Goal: Task Accomplishment & Management: Manage account settings

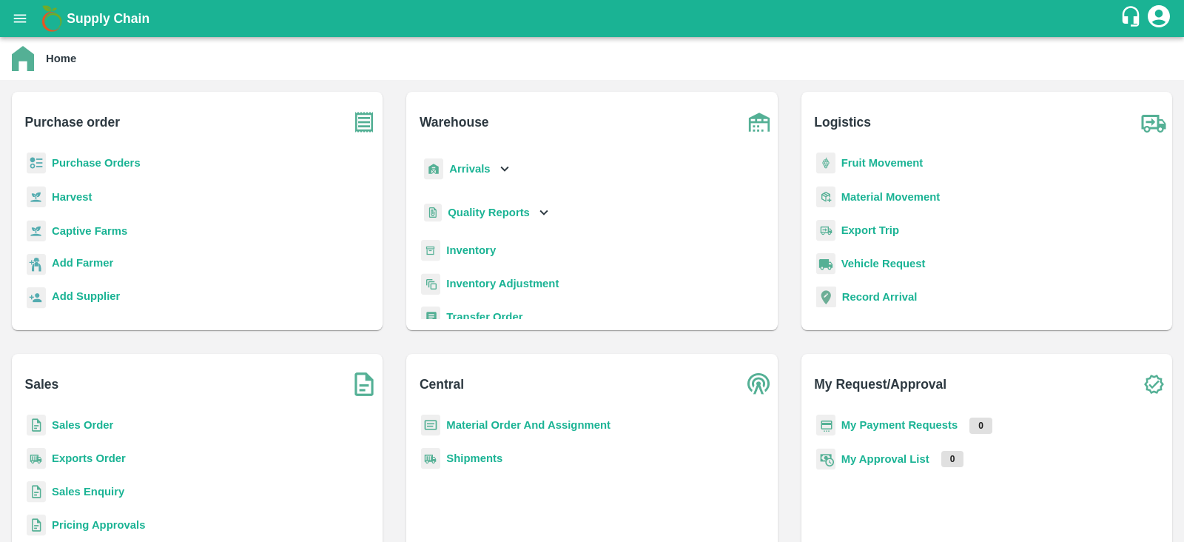
click at [104, 165] on b "Purchase Orders" at bounding box center [96, 163] width 89 height 12
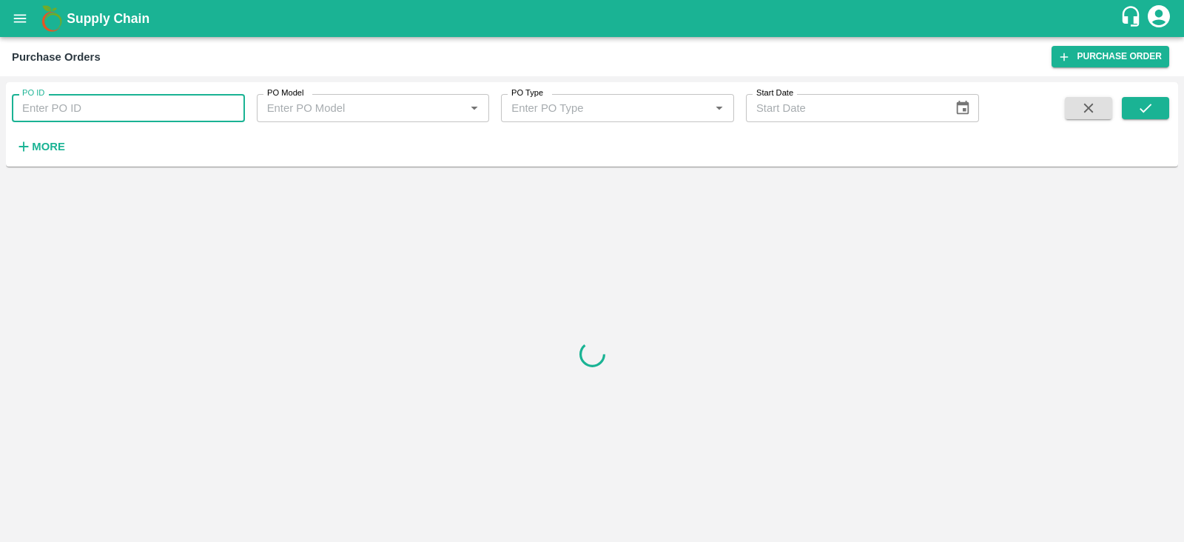
click at [205, 113] on input "PO ID" at bounding box center [128, 108] width 233 height 28
paste input "175380"
type input "175380"
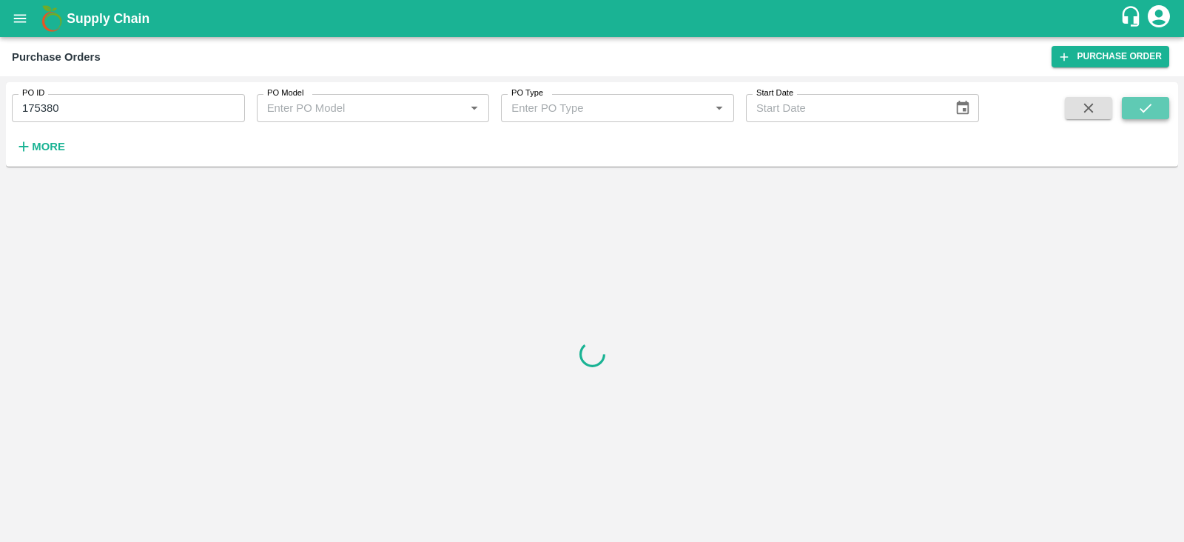
click at [1144, 109] on icon "submit" at bounding box center [1146, 108] width 16 height 16
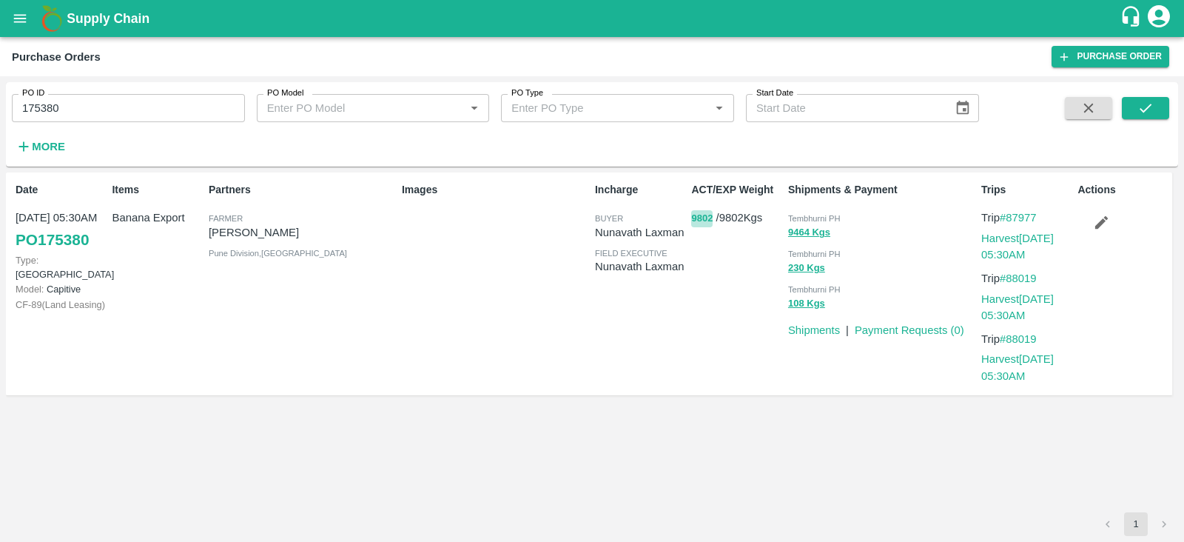
click at [696, 221] on button "9802" at bounding box center [701, 218] width 21 height 17
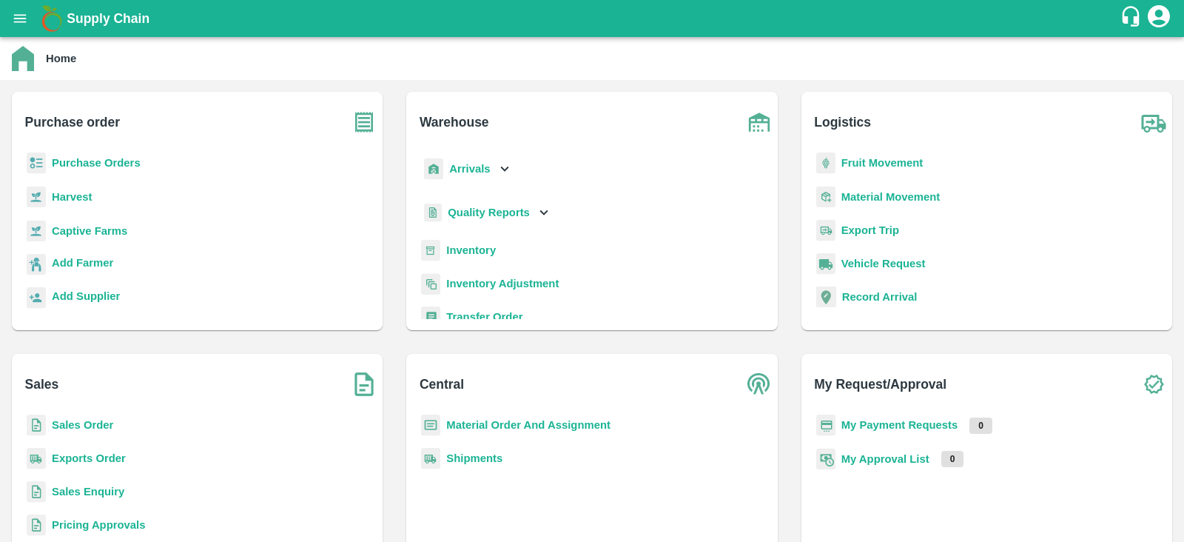
click at [110, 153] on div "Purchase Orders" at bounding box center [197, 168] width 347 height 33
click at [81, 233] on b "Captive Farms" at bounding box center [89, 231] width 75 height 12
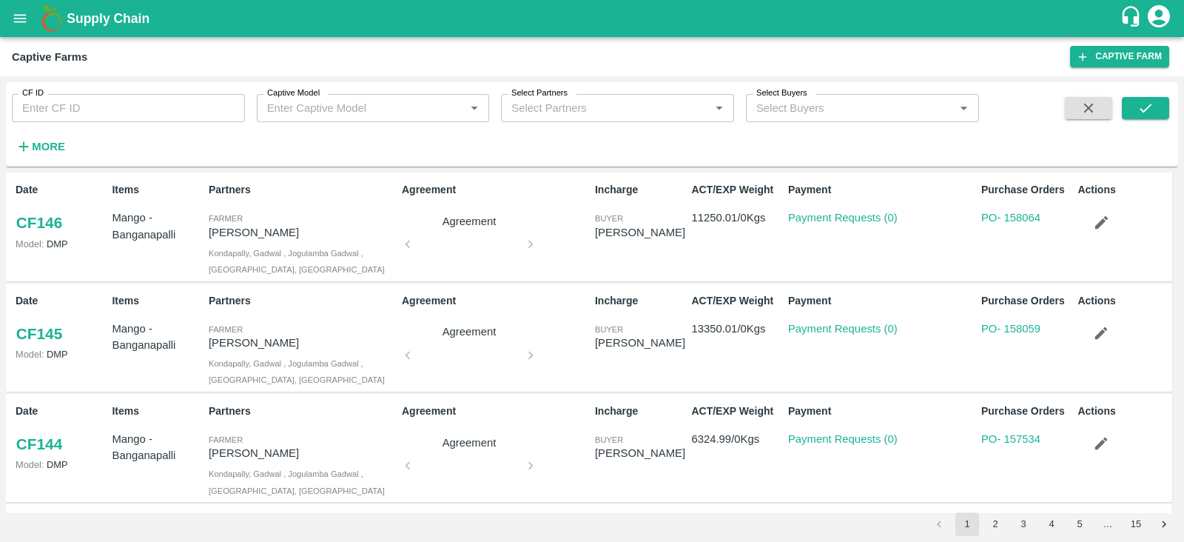
click at [87, 109] on input "CF ID" at bounding box center [128, 108] width 233 height 28
type input "89"
click at [1147, 95] on div "CF ID 89 CF ID Captive Model Captive Model   * Select Partners Select Partners …" at bounding box center [592, 124] width 1172 height 73
click at [1147, 101] on icon "submit" at bounding box center [1146, 108] width 16 height 16
click at [1144, 112] on icon "submit" at bounding box center [1146, 108] width 12 height 9
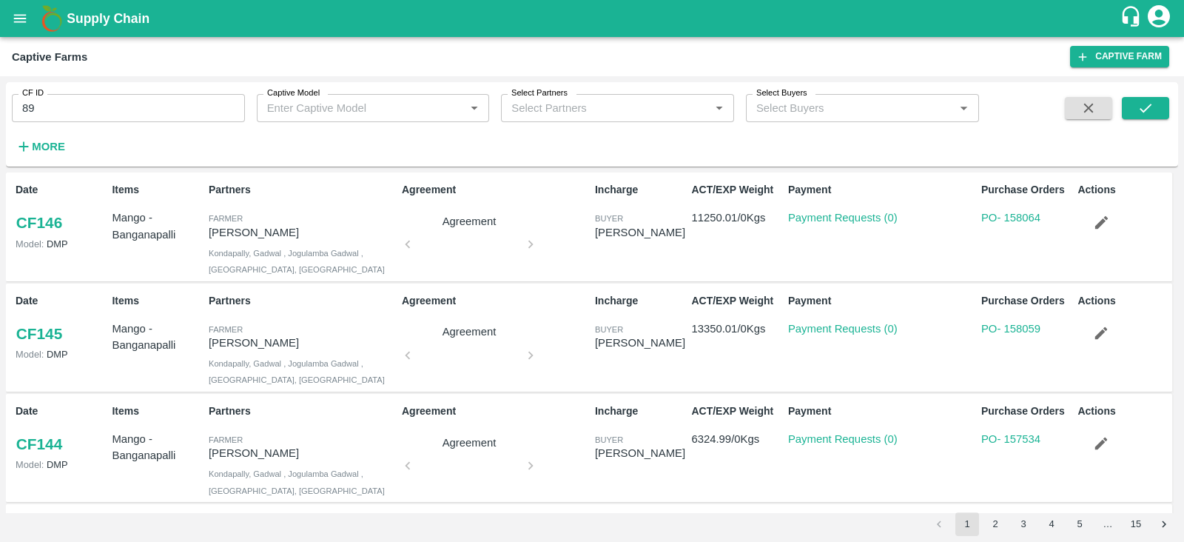
scroll to position [1, 0]
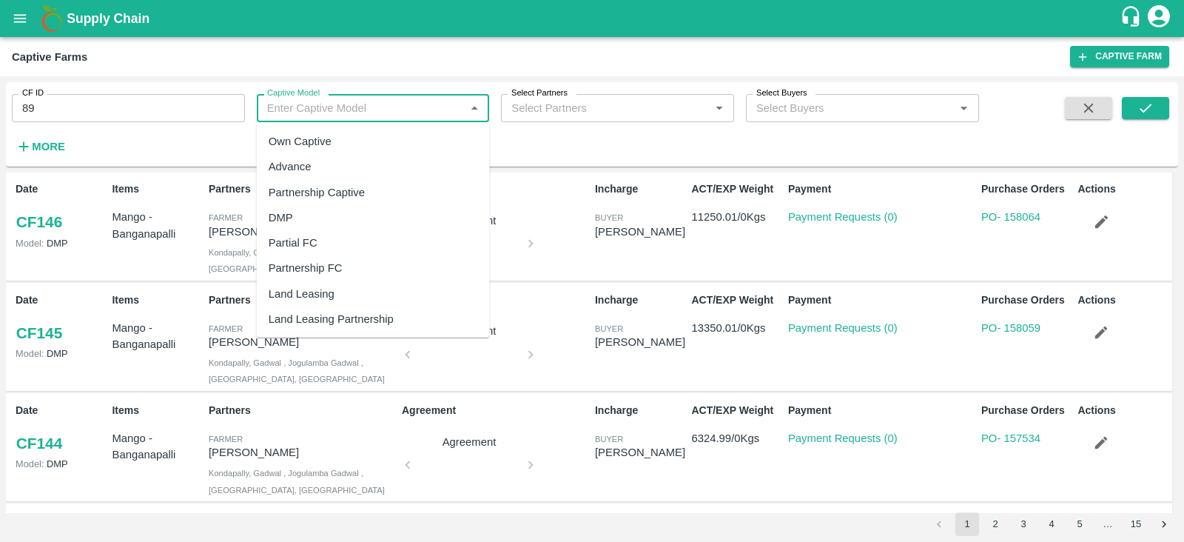
click at [355, 101] on input "Captive Model" at bounding box center [361, 107] width 200 height 19
click at [335, 303] on div "Land Leasing" at bounding box center [373, 293] width 233 height 25
type input "Land Leasing"
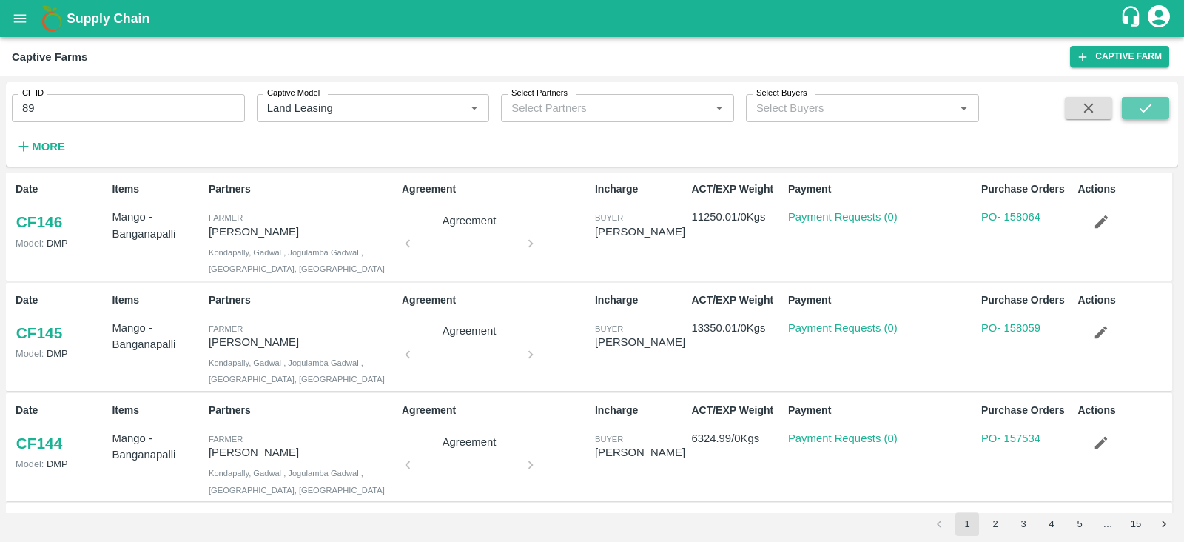
click at [1143, 114] on icon "submit" at bounding box center [1146, 108] width 16 height 16
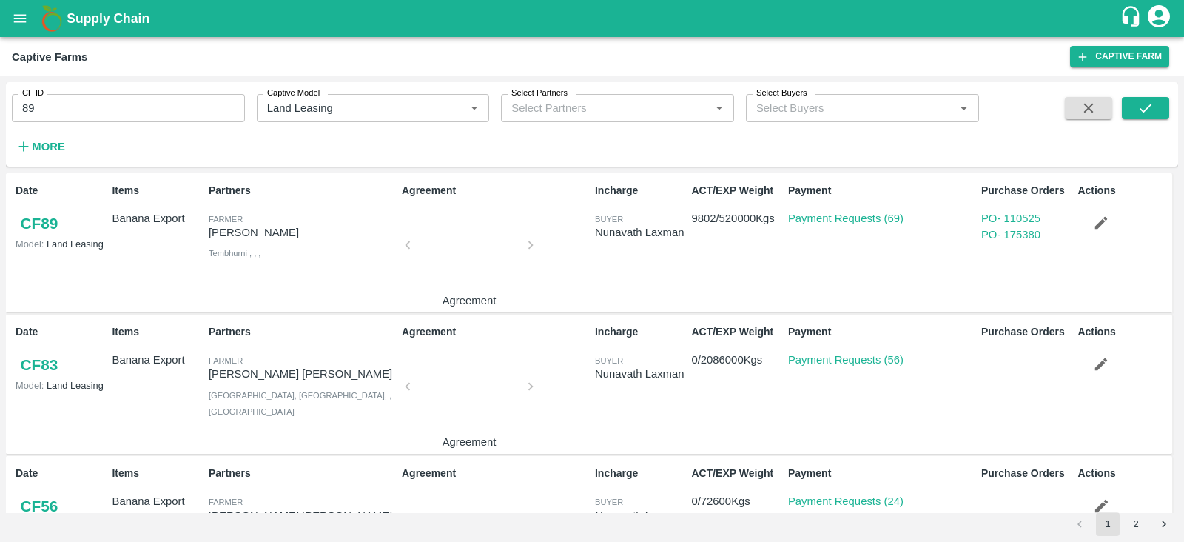
scroll to position [846, 0]
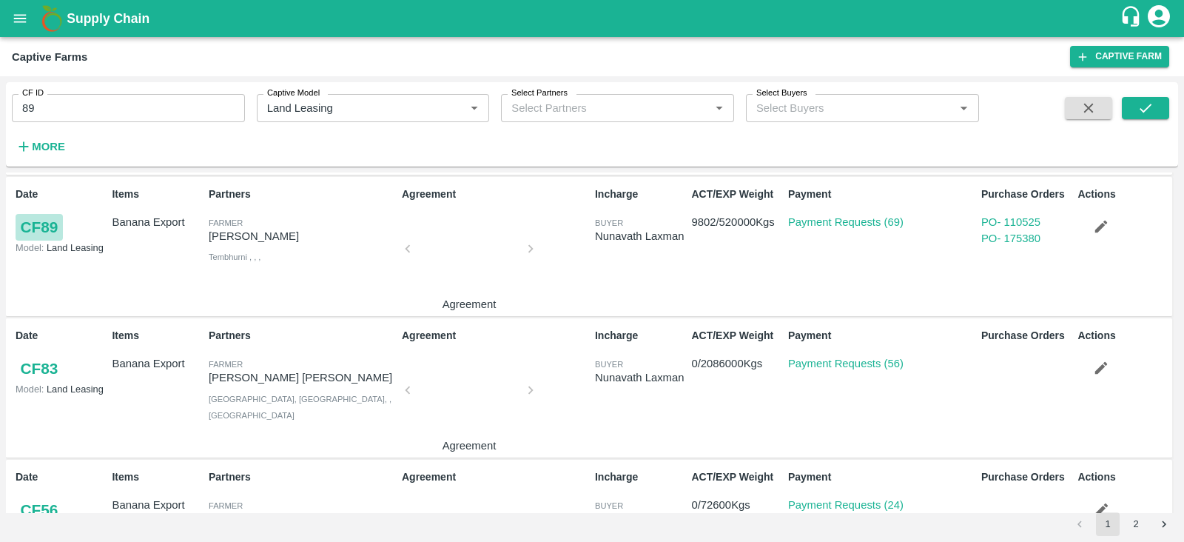
click at [48, 225] on link "CF 89" at bounding box center [39, 227] width 47 height 27
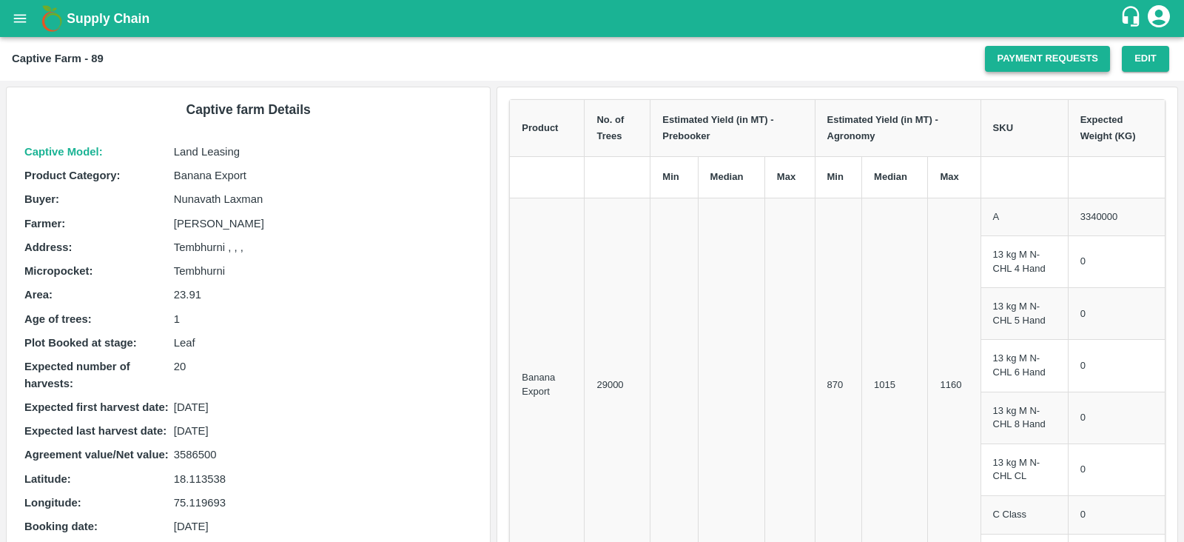
click at [1012, 57] on link "Payment Requests" at bounding box center [1047, 59] width 125 height 26
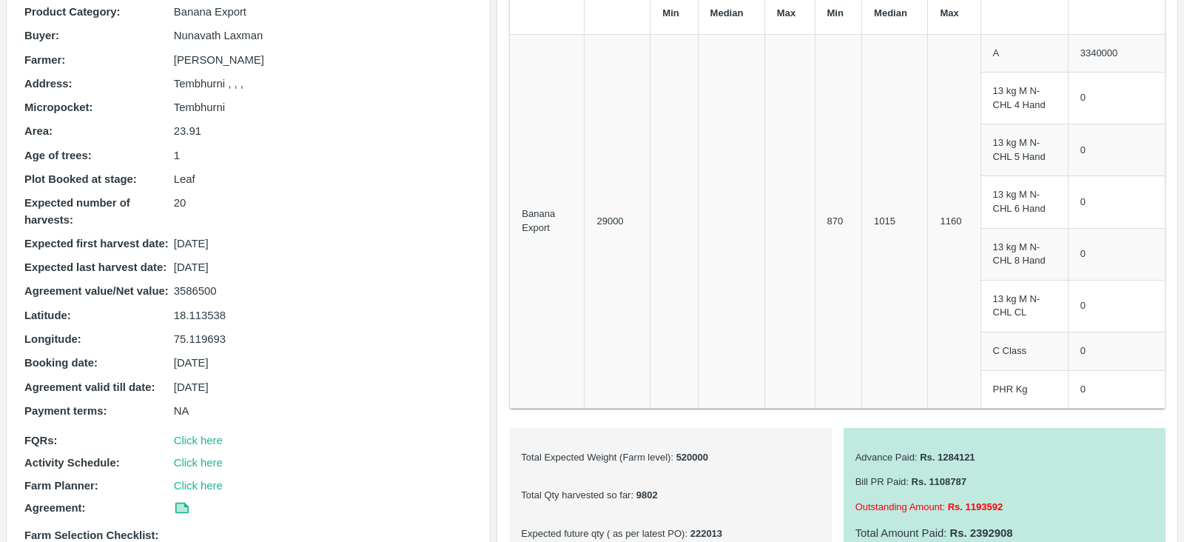
scroll to position [162, 0]
click at [209, 295] on p "3586500" at bounding box center [323, 292] width 299 height 16
copy p "3586500"
click at [404, 253] on div "Captive Model : Land Leasing Product Category : Banana Export Buyer : Nunavath …" at bounding box center [249, 263] width 460 height 575
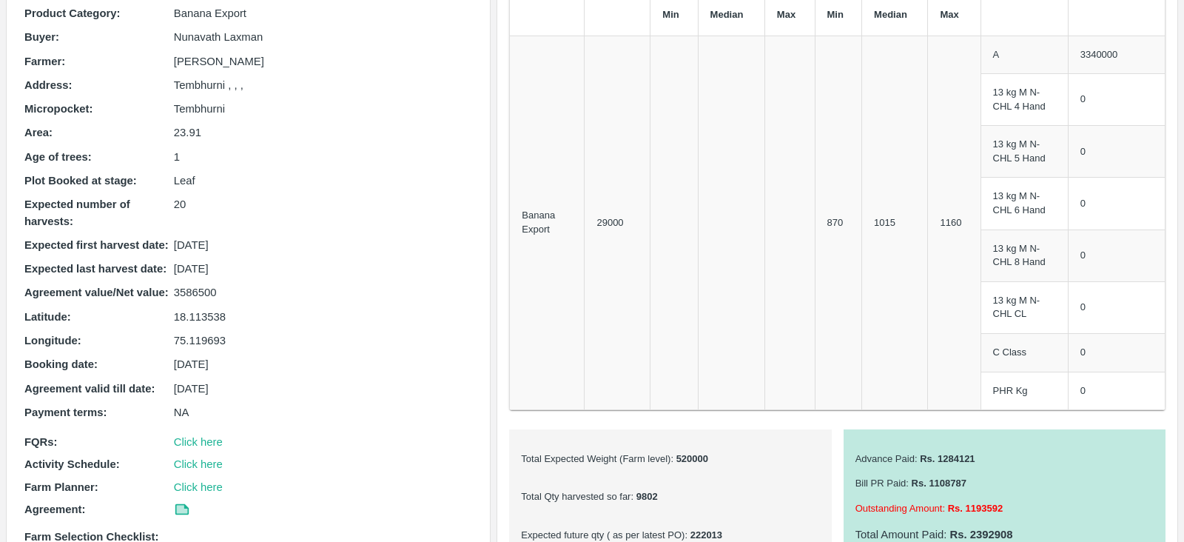
click at [191, 289] on p "3586500" at bounding box center [323, 292] width 299 height 16
copy p "3586500"
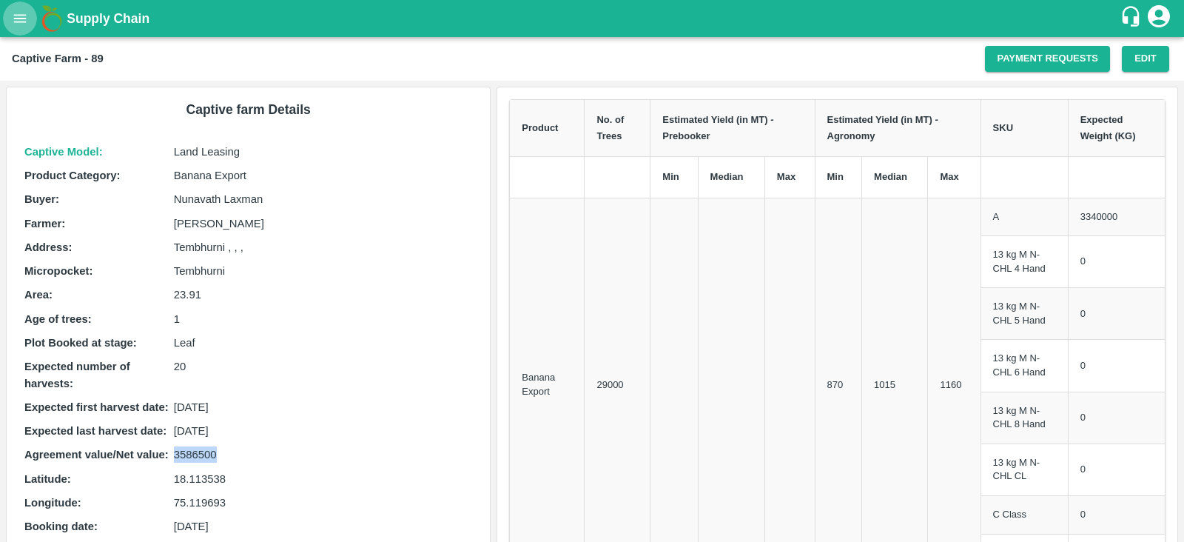
click at [19, 24] on icon "open drawer" at bounding box center [20, 18] width 16 height 16
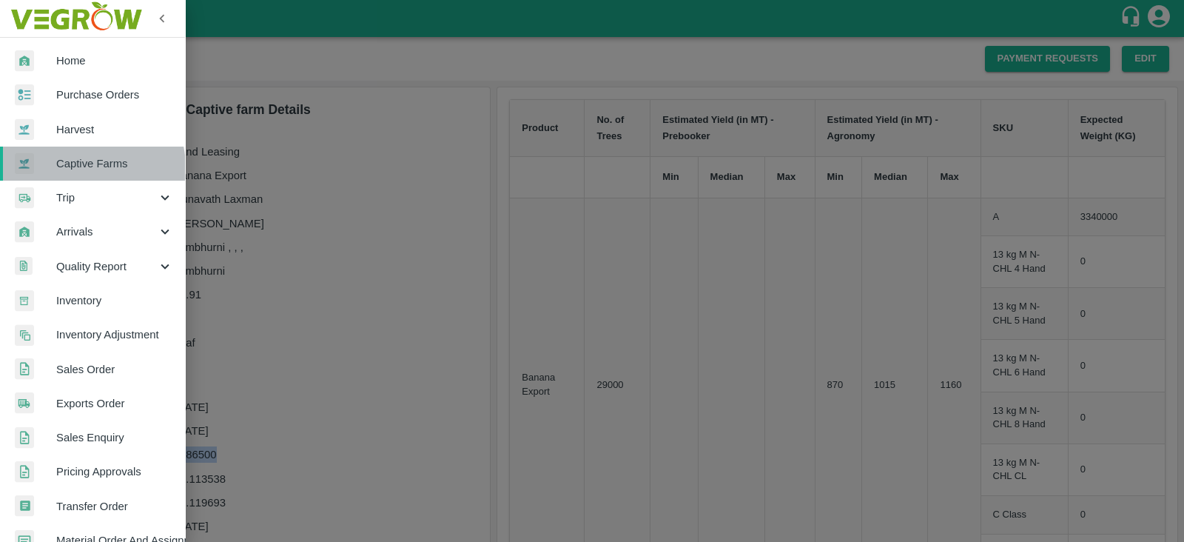
click at [85, 168] on span "Captive Farms" at bounding box center [114, 163] width 117 height 16
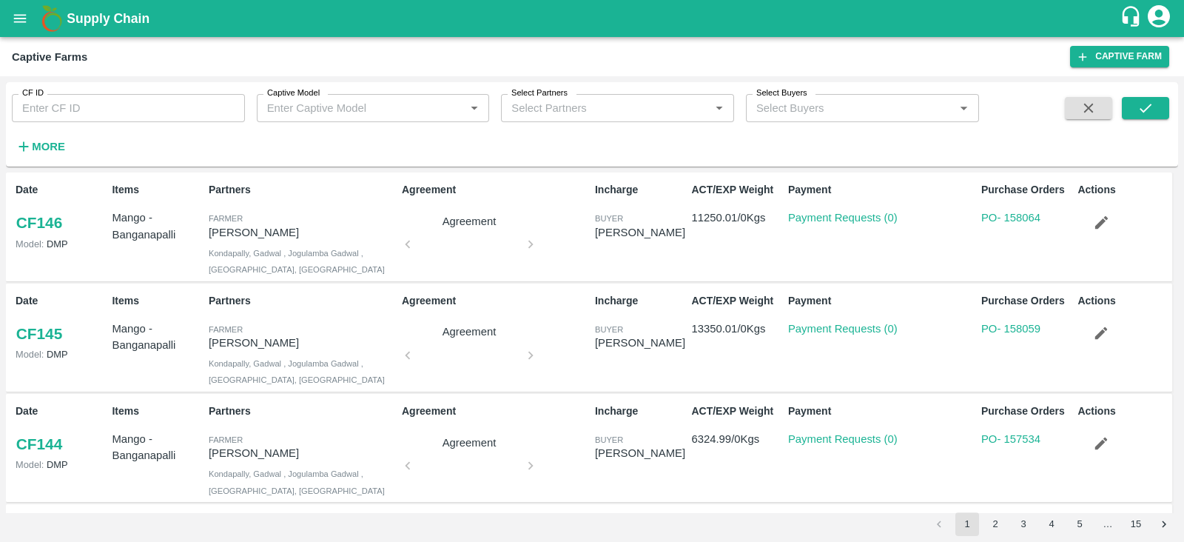
click at [329, 96] on div "Captive Model   *" at bounding box center [373, 108] width 233 height 28
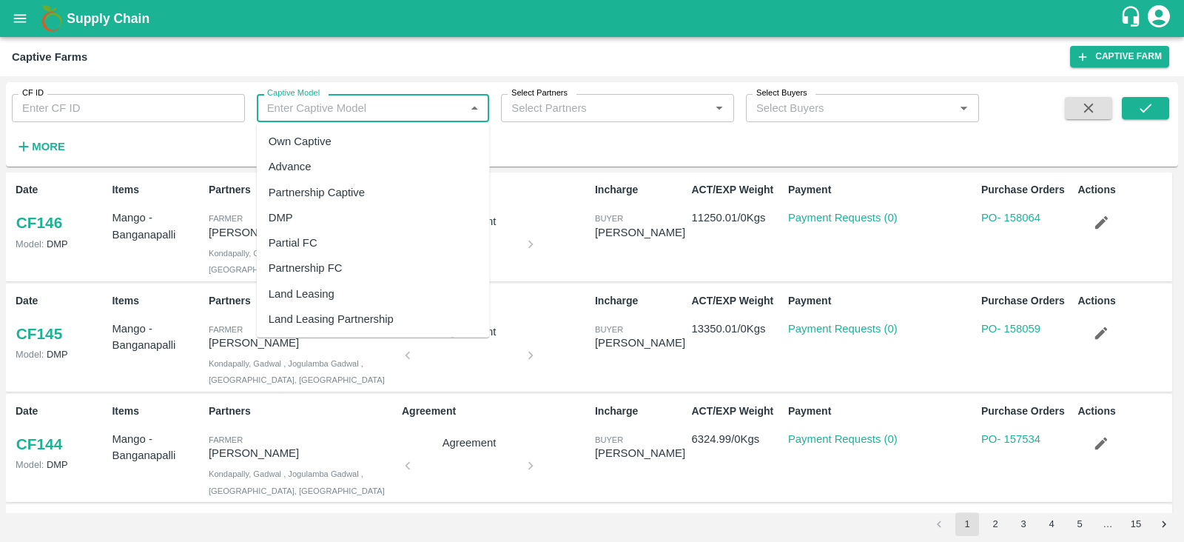
click at [314, 288] on div "Land Leasing" at bounding box center [302, 294] width 66 height 16
type input "Land Leasing"
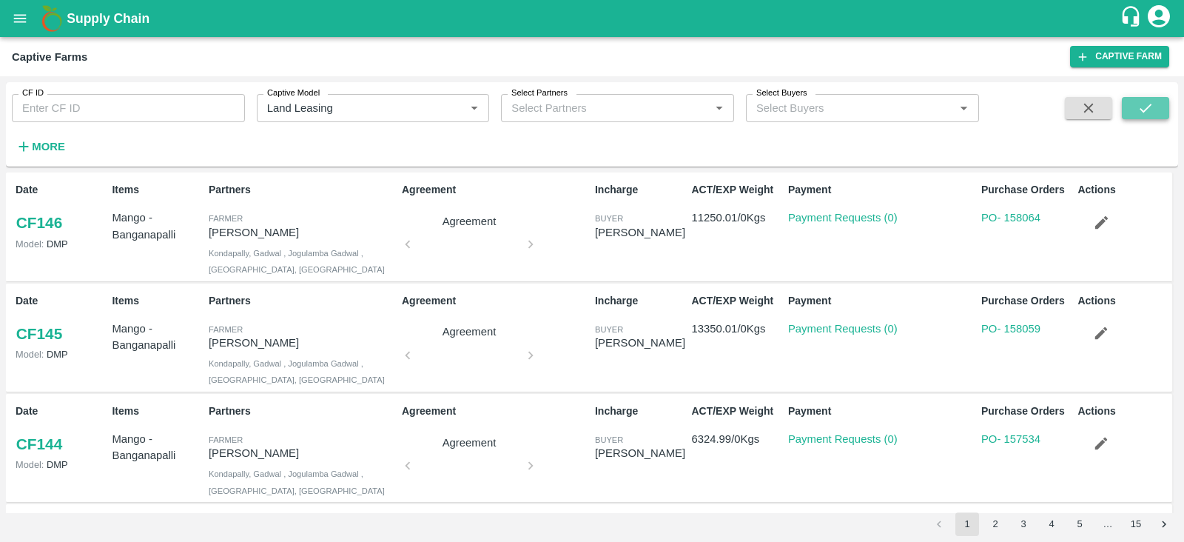
click at [1153, 115] on icon "submit" at bounding box center [1146, 108] width 16 height 16
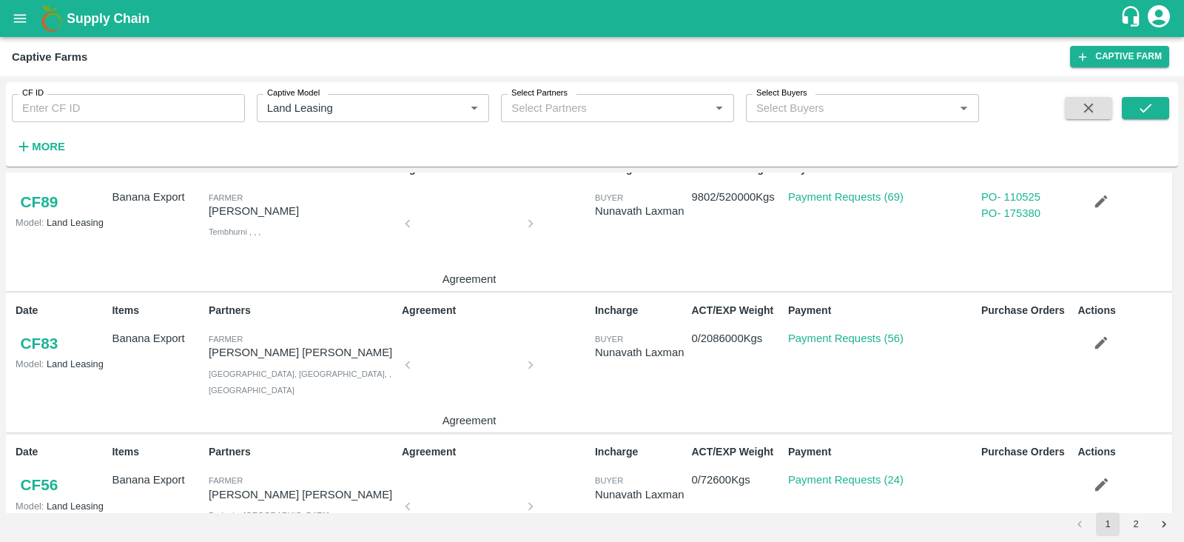
scroll to position [882, 0]
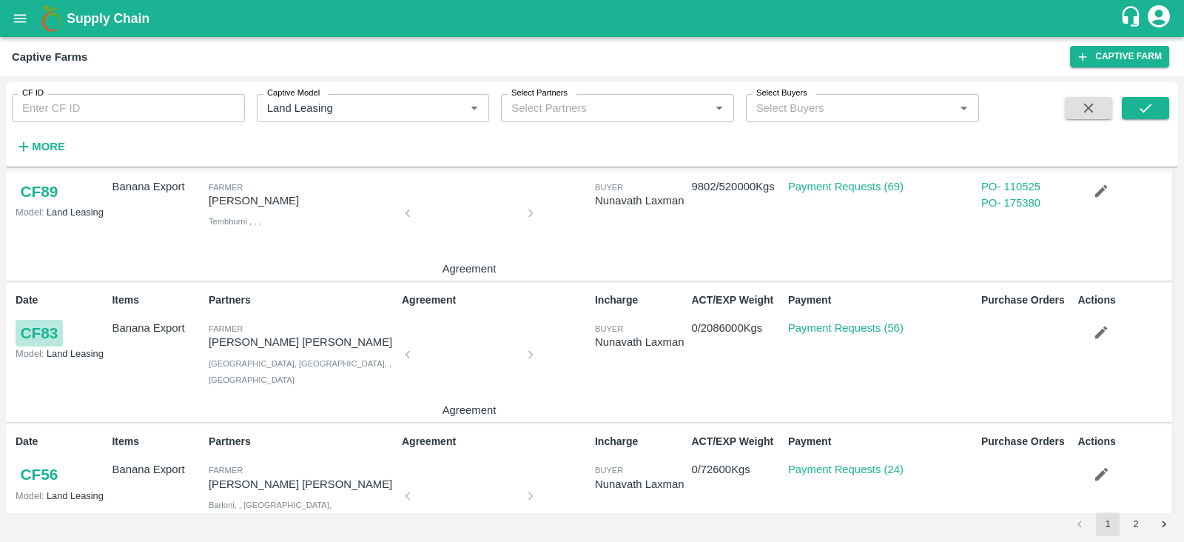
click at [41, 331] on link "CF 83" at bounding box center [39, 333] width 47 height 27
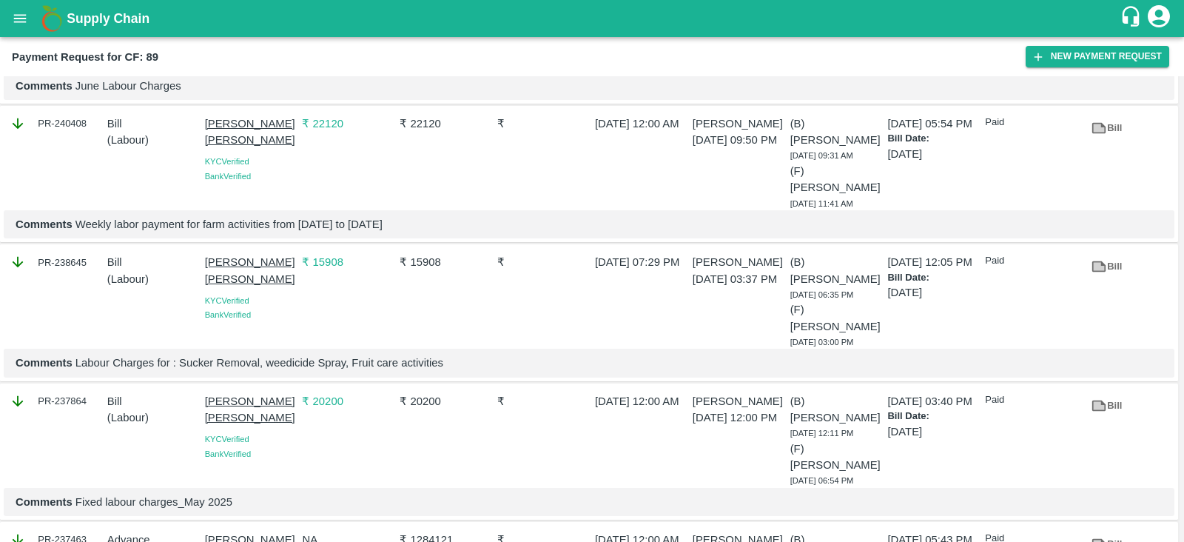
scroll to position [2643, 0]
drag, startPoint x: 409, startPoint y: 182, endPoint x: 449, endPoint y: 181, distance: 40.0
click at [449, 534] on p "₹ 1284121" at bounding box center [446, 542] width 92 height 16
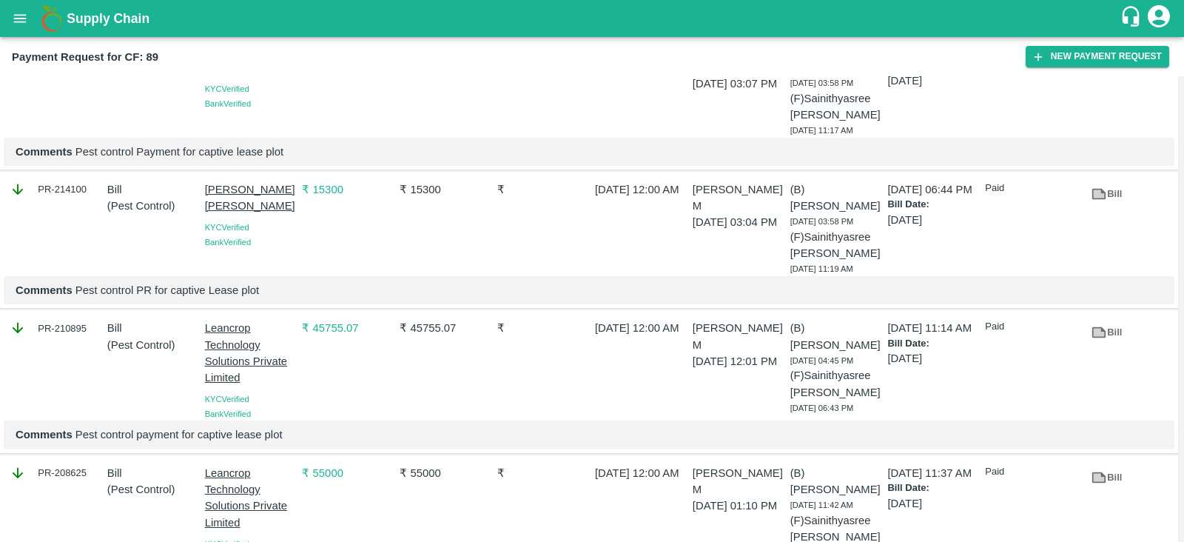
scroll to position [8234, 0]
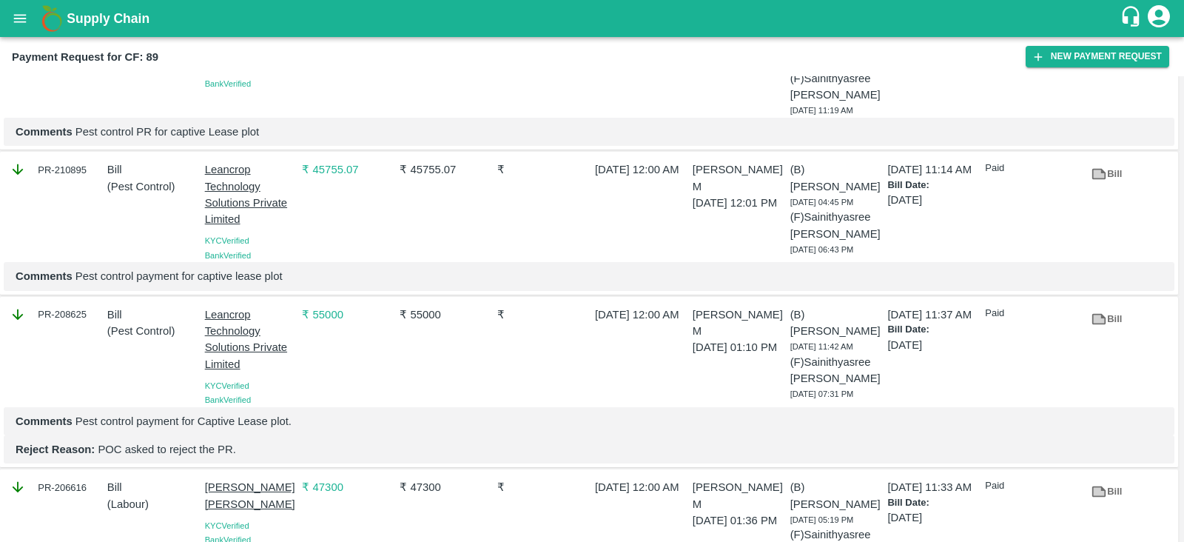
drag, startPoint x: 409, startPoint y: 490, endPoint x: 415, endPoint y: 477, distance: 13.9
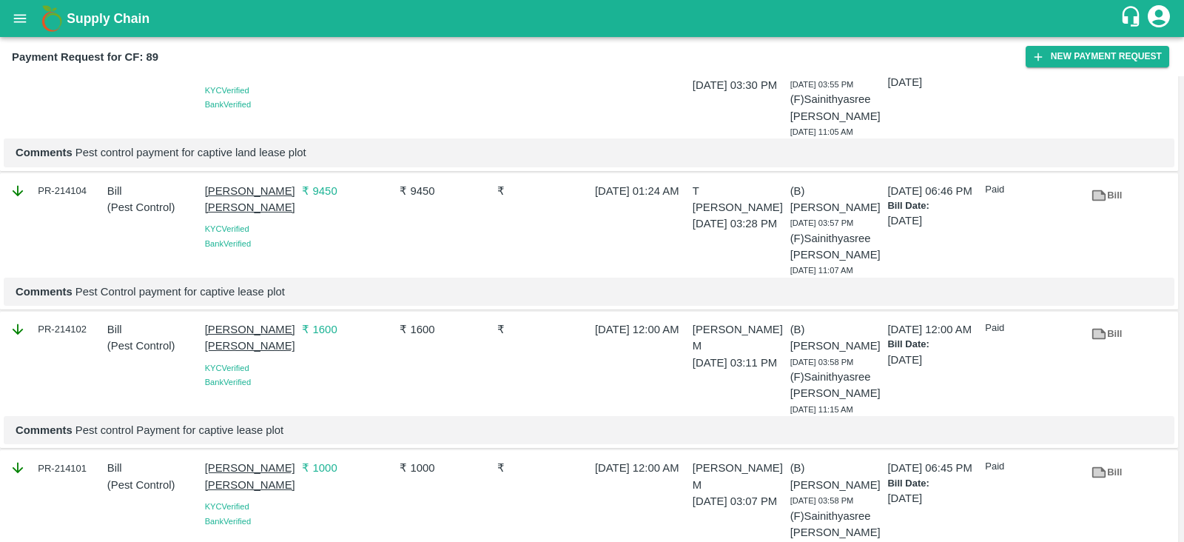
scroll to position [7657, 0]
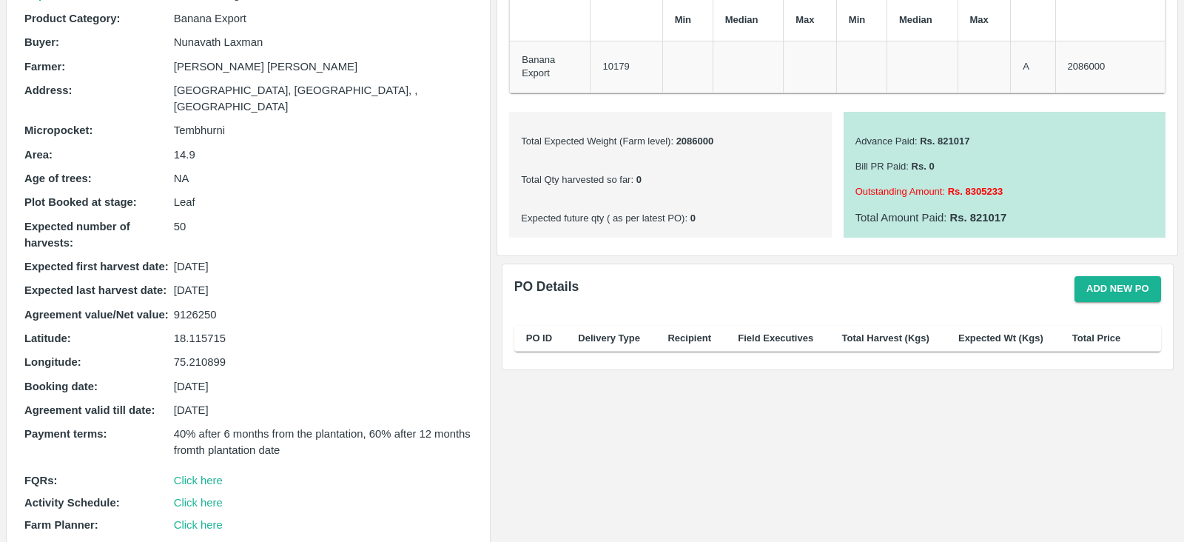
scroll to position [211, 0]
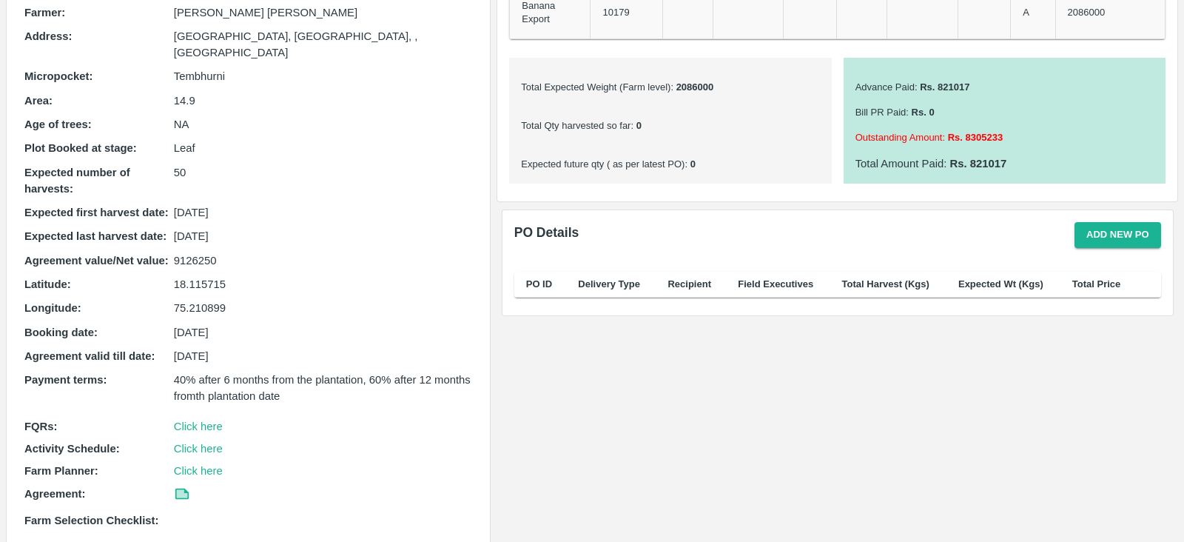
click at [206, 252] on p "9126250" at bounding box center [323, 260] width 299 height 16
copy p "9126250"
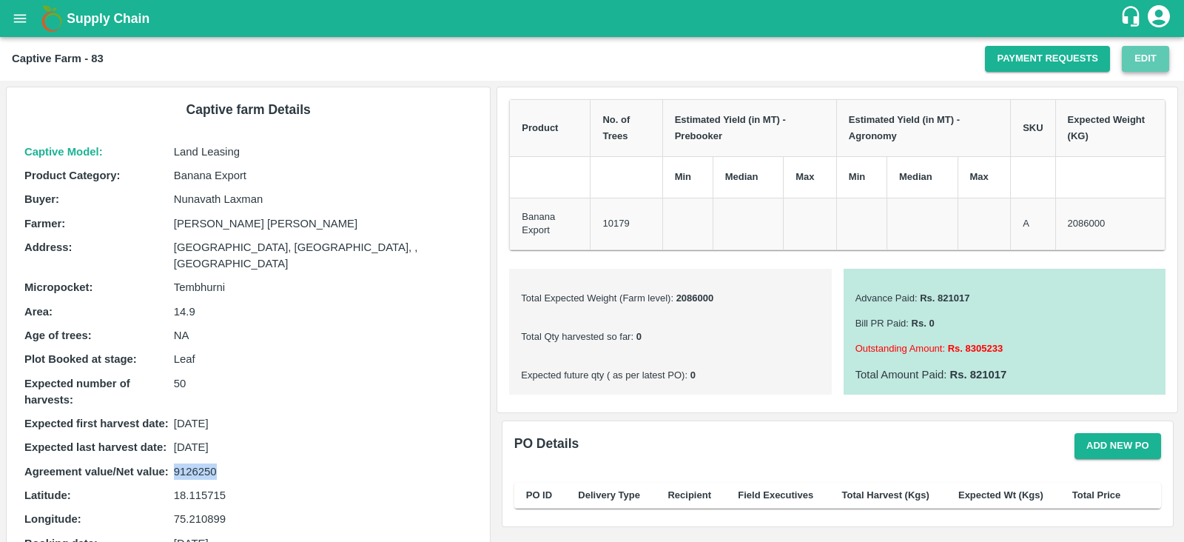
click at [1140, 57] on button "Edit" at bounding box center [1145, 59] width 47 height 26
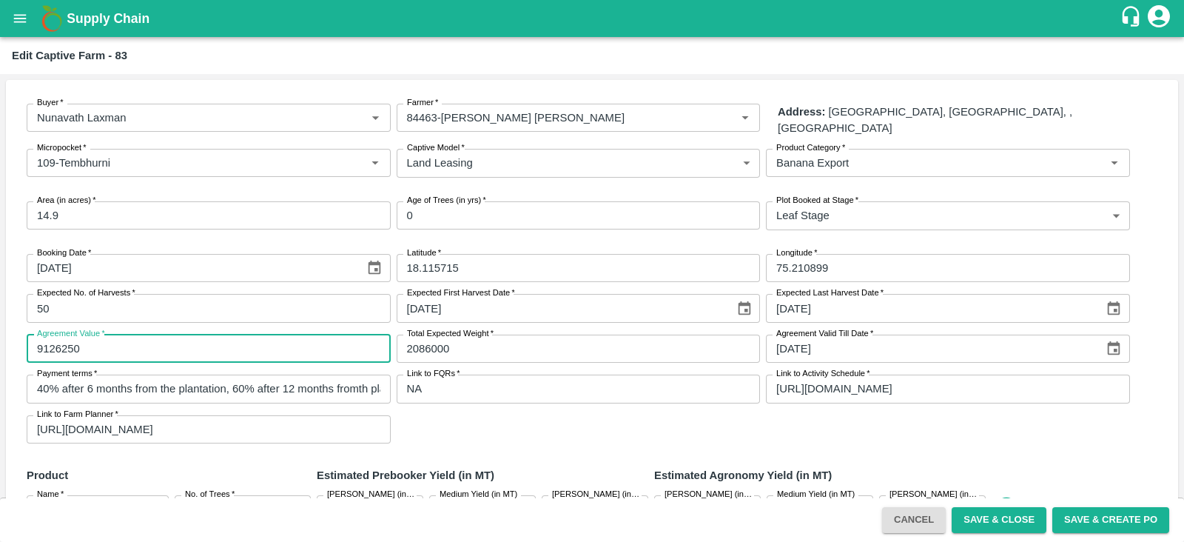
drag, startPoint x: 93, startPoint y: 346, endPoint x: 26, endPoint y: 346, distance: 66.6
click at [26, 346] on div "Booking Date   * 22/12/2024 Booking Date Latitude   * 18.115715 Latitude Longit…" at bounding box center [592, 348] width 1149 height 213
type input "2235000"
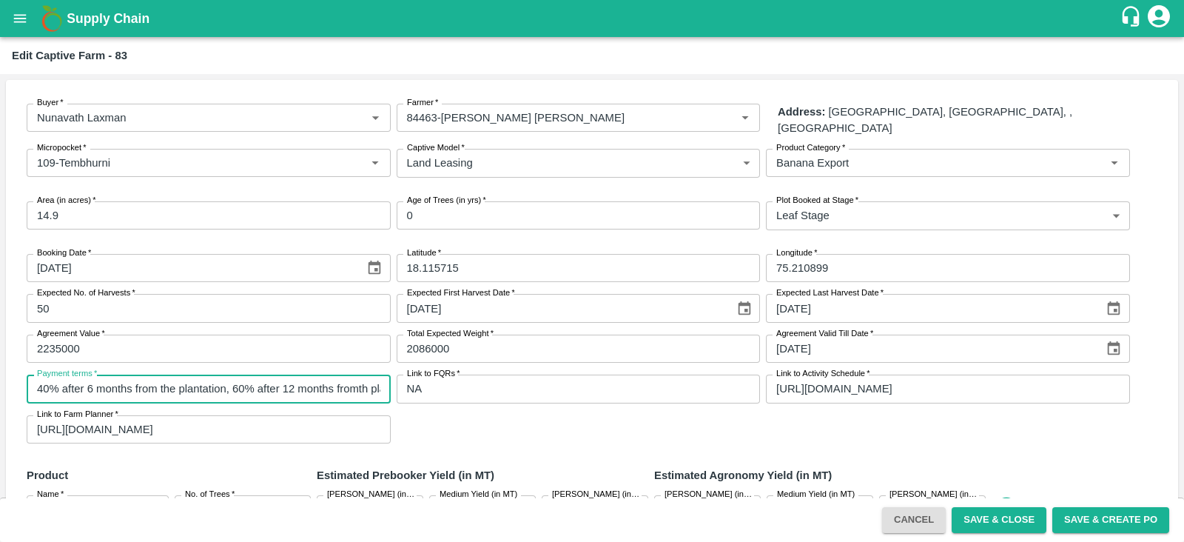
click at [309, 386] on input "40% after 6 months from the plantation, 60% after 12 months fromth plantation d…" at bounding box center [209, 389] width 364 height 28
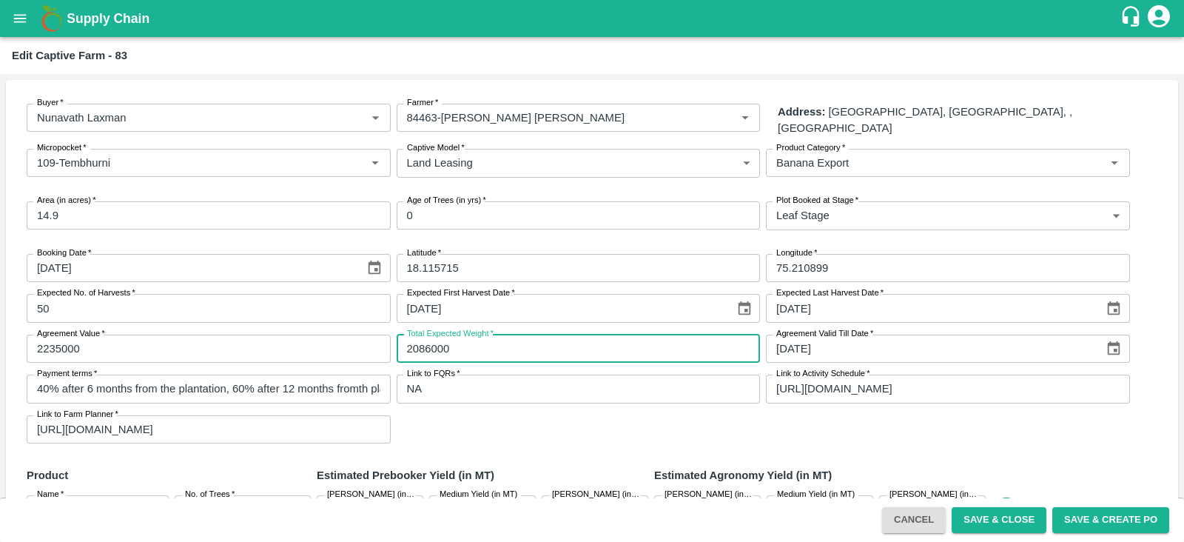
click at [485, 342] on input "2086000" at bounding box center [579, 349] width 364 height 28
click at [429, 342] on input "2086000" at bounding box center [579, 349] width 364 height 28
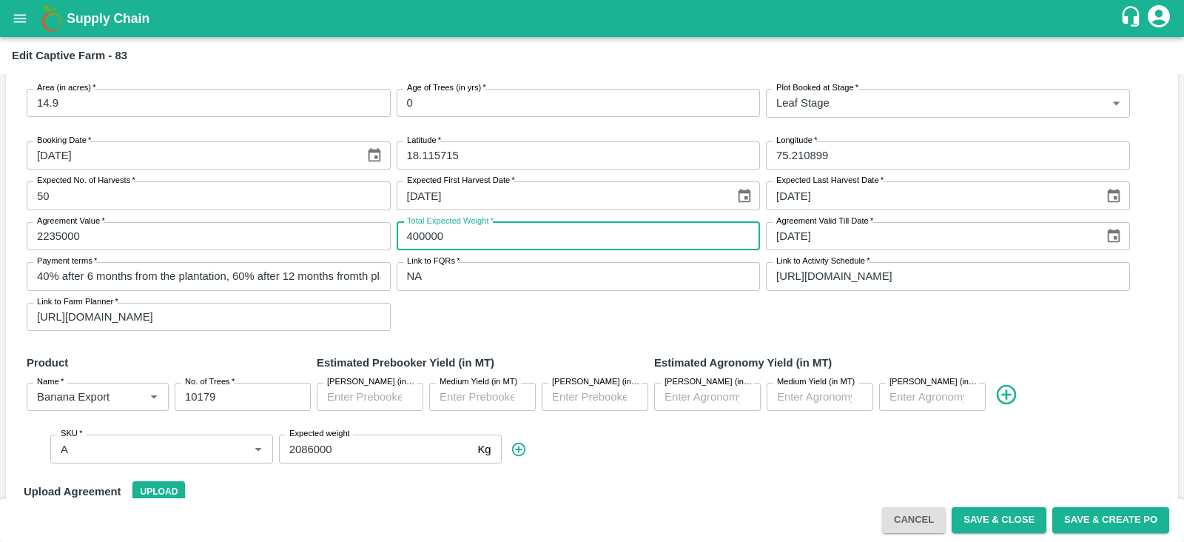
scroll to position [114, 0]
type input "400000"
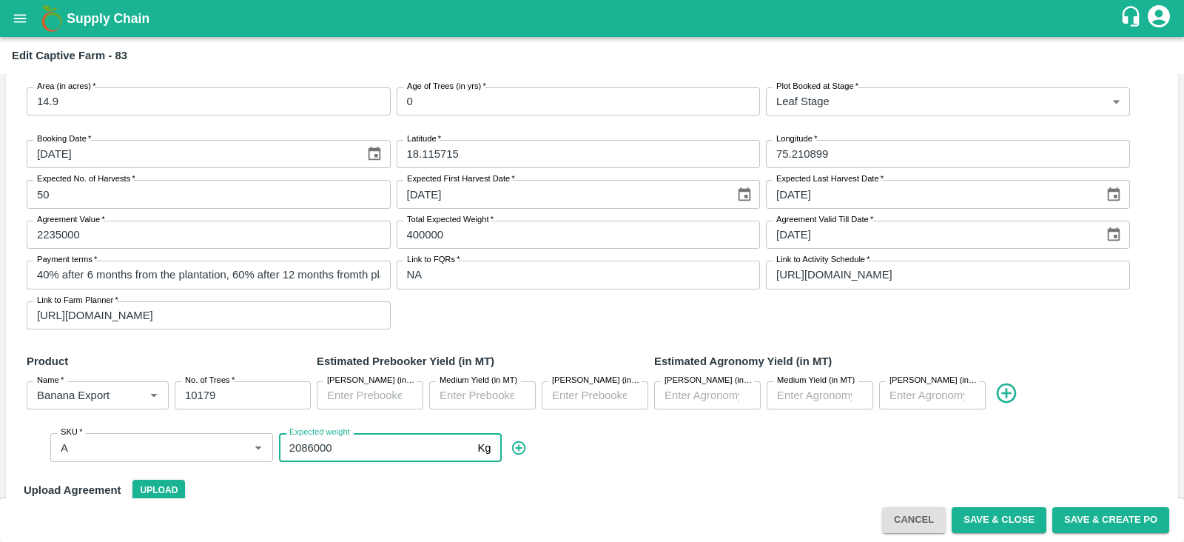
click at [333, 443] on input "2086000" at bounding box center [375, 447] width 193 height 28
type input "2"
click at [306, 440] on input "400000" at bounding box center [375, 447] width 193 height 28
click at [335, 440] on input "400000" at bounding box center [375, 447] width 193 height 28
type input "400000"
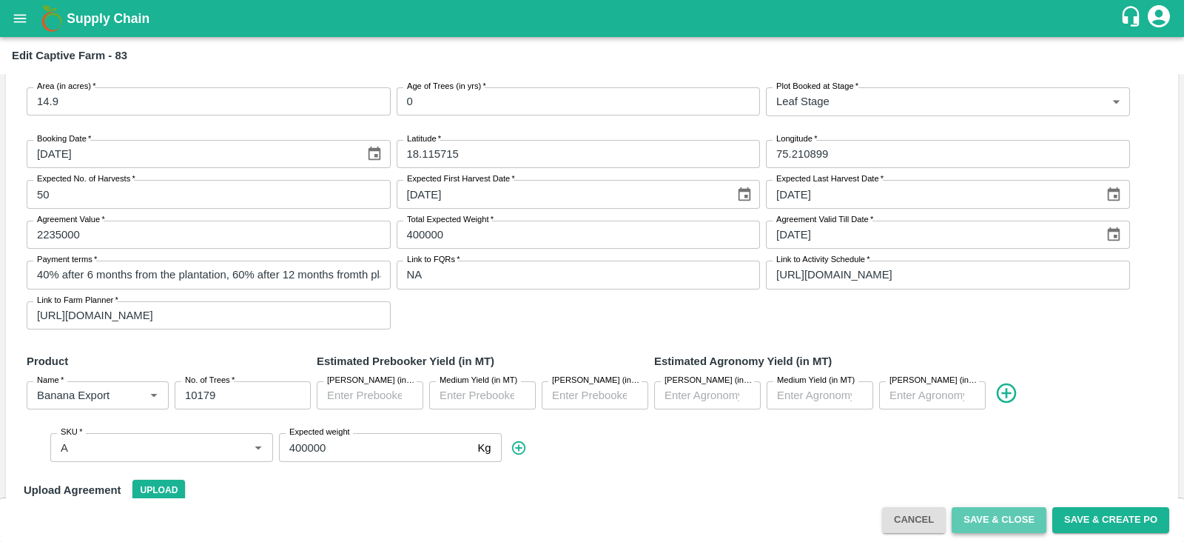
click at [979, 520] on button "Save & Close" at bounding box center [999, 520] width 95 height 26
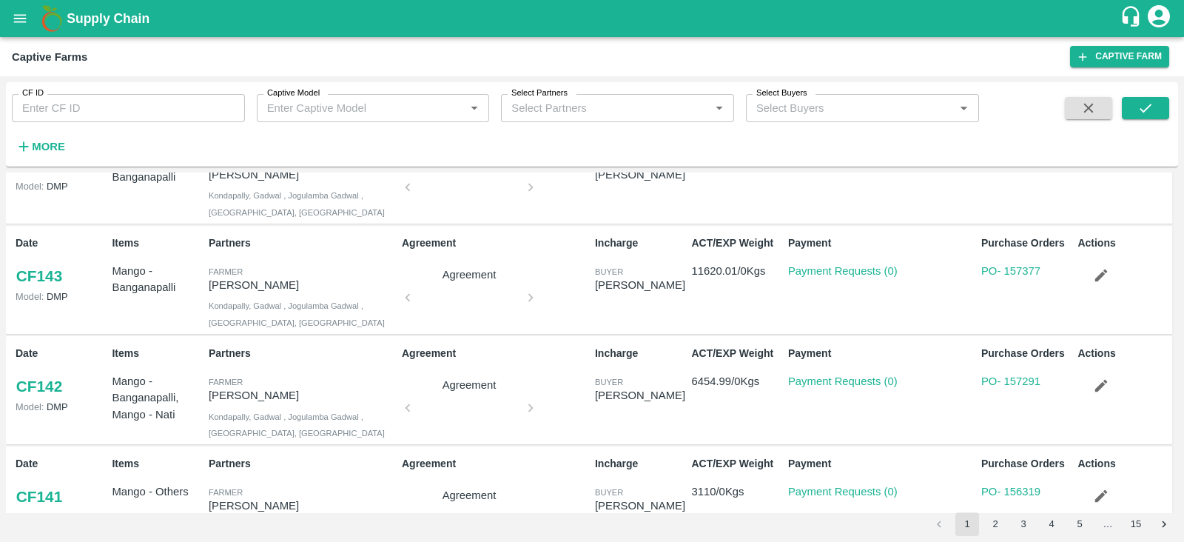
scroll to position [279, 0]
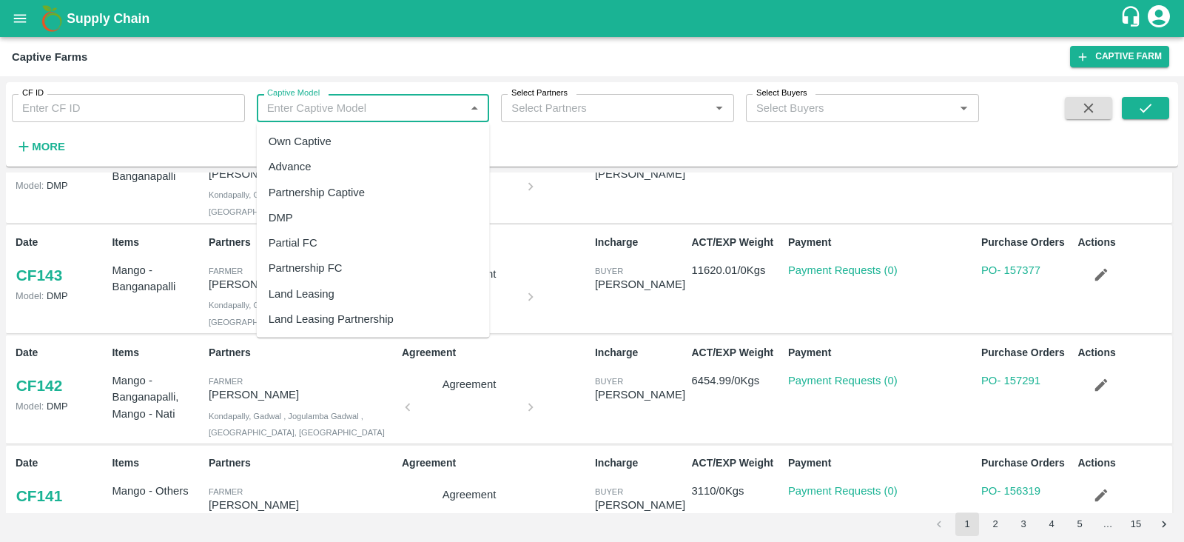
click at [392, 104] on input "Captive Model" at bounding box center [361, 107] width 200 height 19
click at [300, 287] on div "Land Leasing" at bounding box center [302, 294] width 66 height 16
type input "Land Leasing"
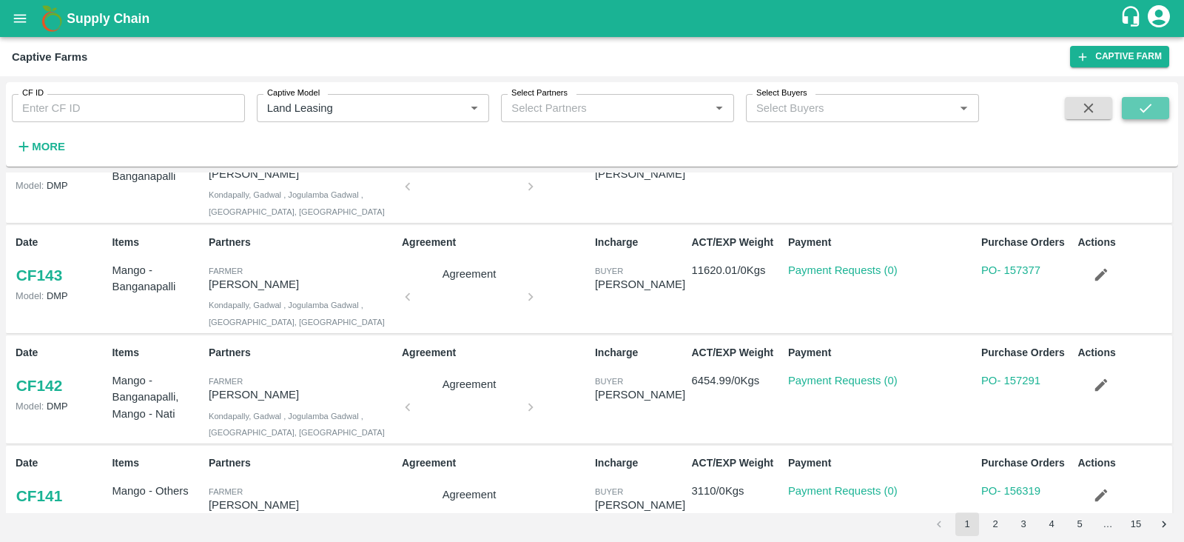
click at [1147, 110] on icon "submit" at bounding box center [1146, 108] width 12 height 9
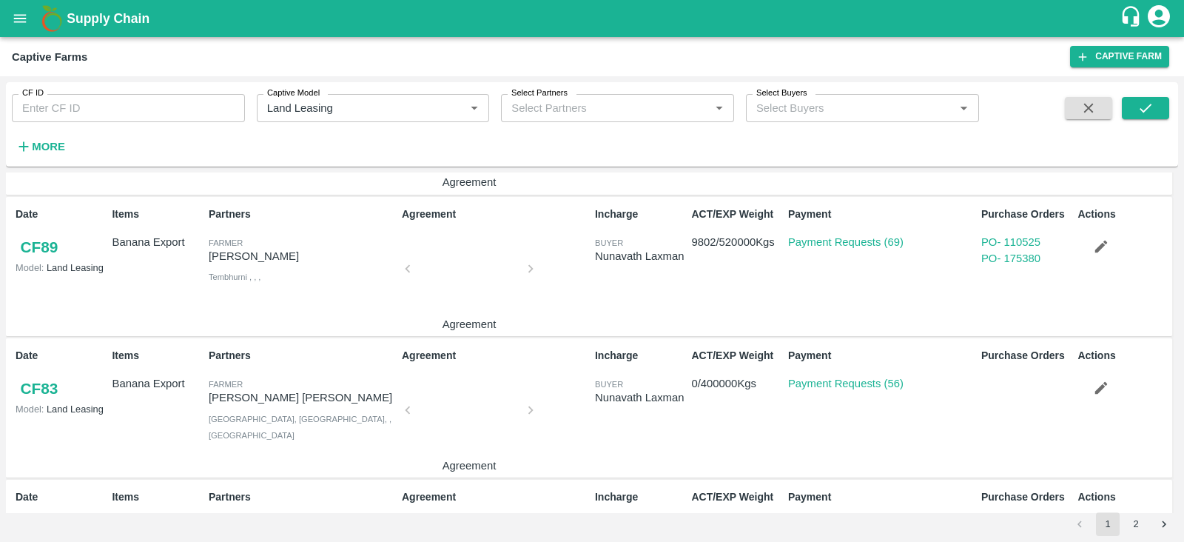
scroll to position [833, 0]
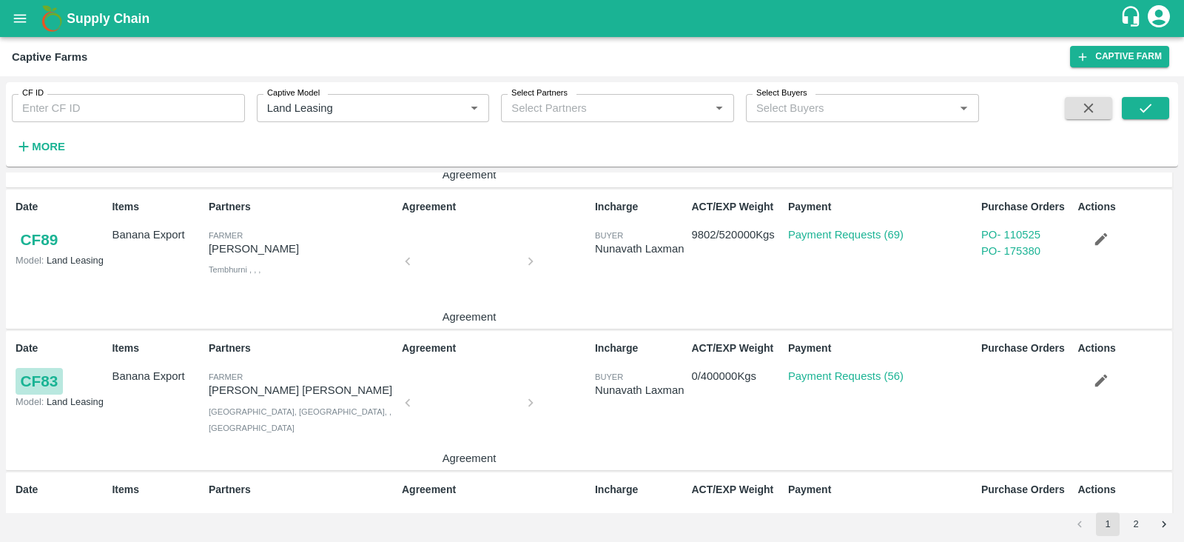
click at [52, 375] on link "CF 83" at bounding box center [39, 381] width 47 height 27
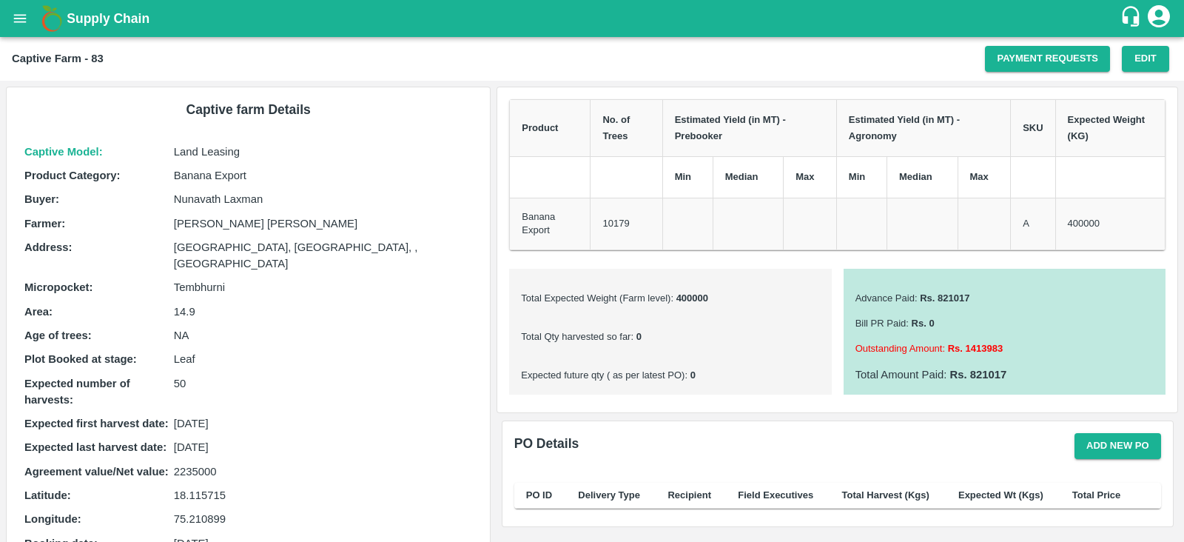
scroll to position [211, 0]
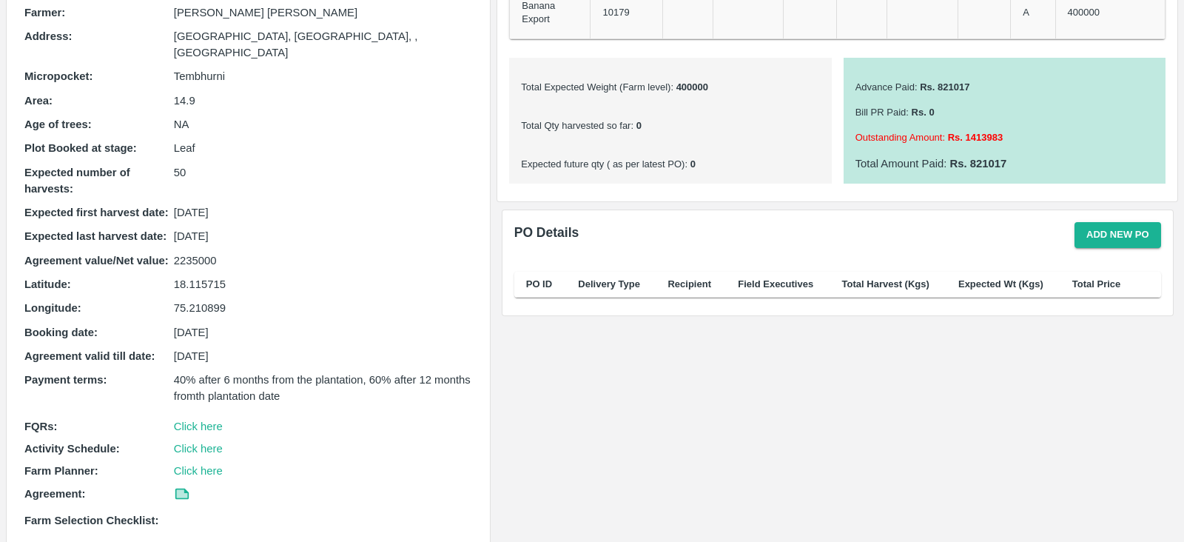
click at [184, 489] on icon at bounding box center [181, 493] width 11 height 8
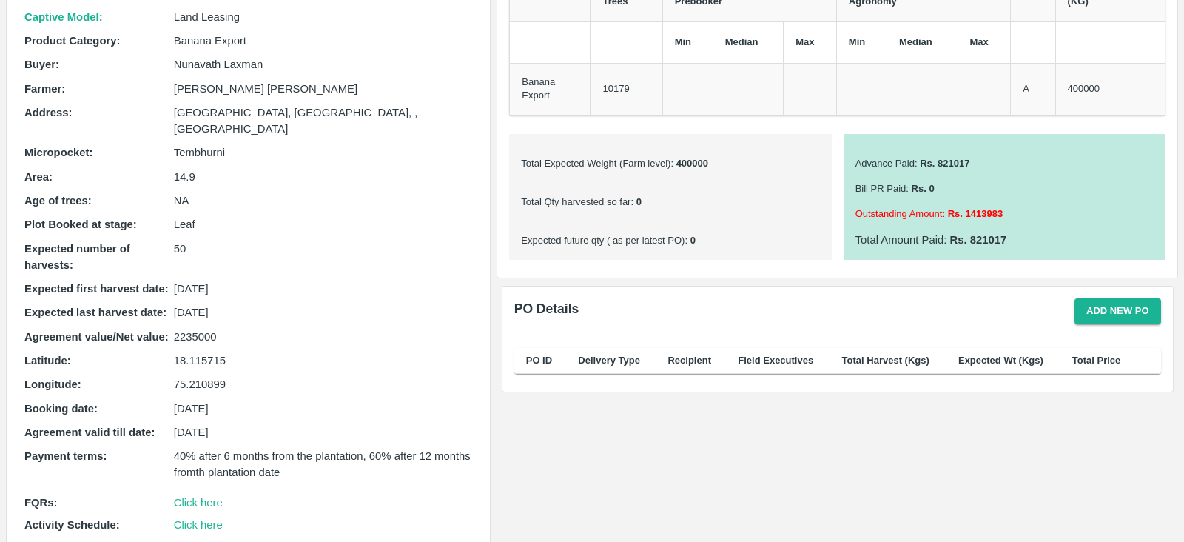
scroll to position [144, 0]
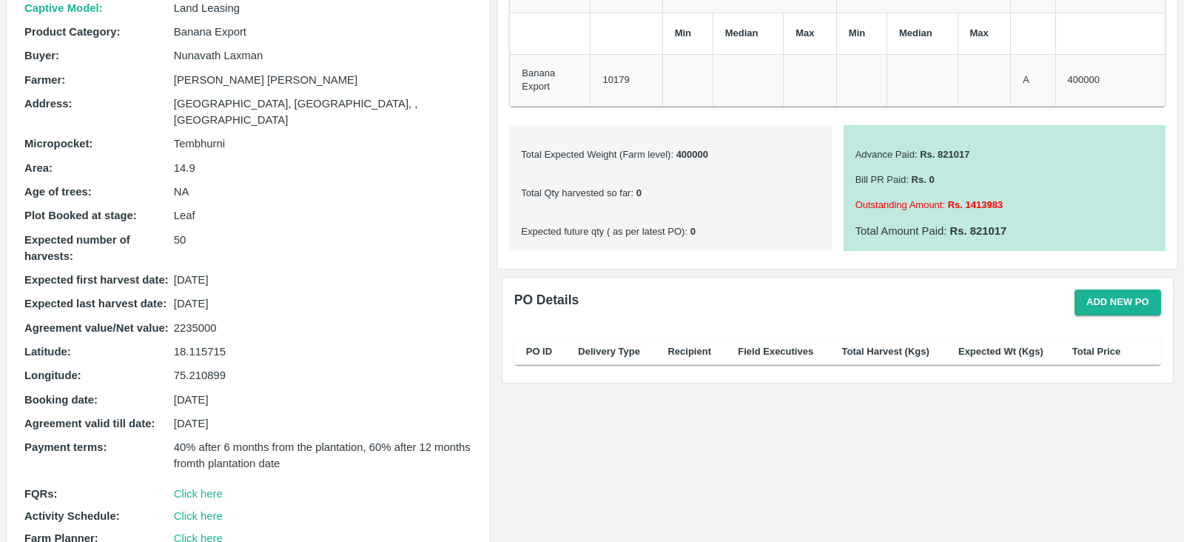
click at [190, 320] on p "2235000" at bounding box center [323, 328] width 299 height 16
click at [283, 320] on p "2235000" at bounding box center [323, 328] width 299 height 16
